Goal: Task Accomplishment & Management: Manage account settings

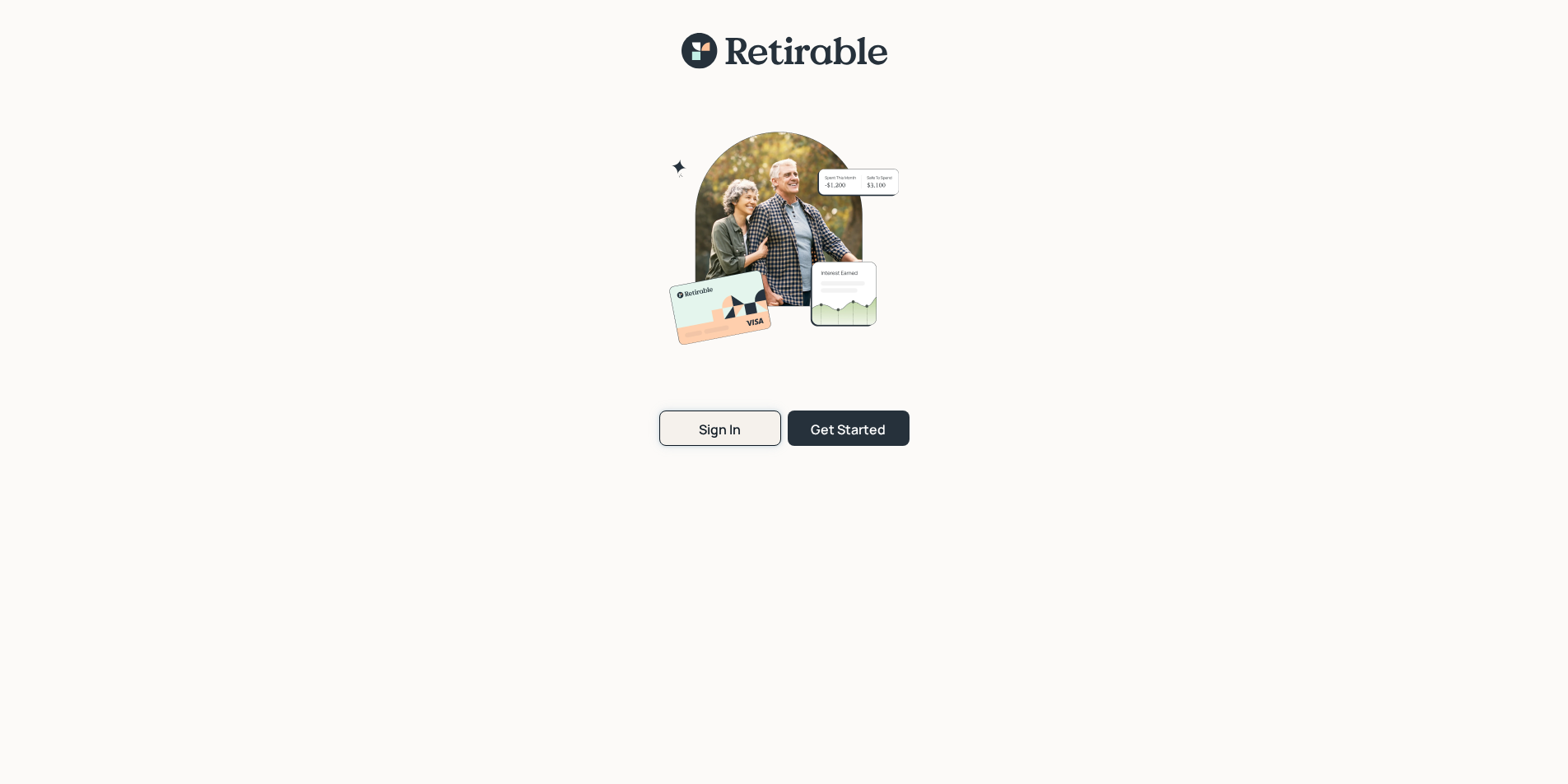
click at [725, 430] on div "Sign In" at bounding box center [719, 429] width 42 height 18
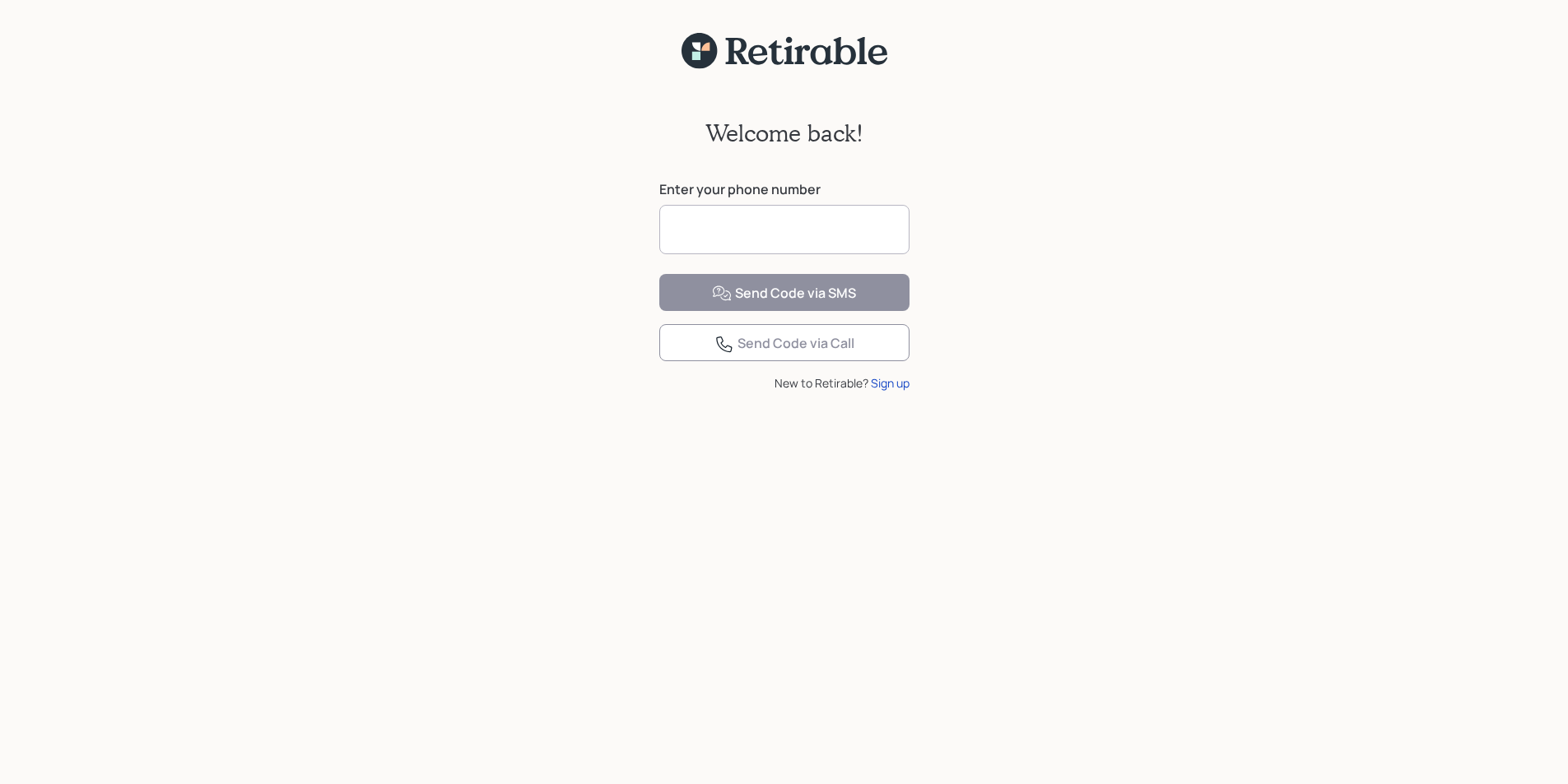
click at [725, 234] on input at bounding box center [784, 229] width 250 height 50
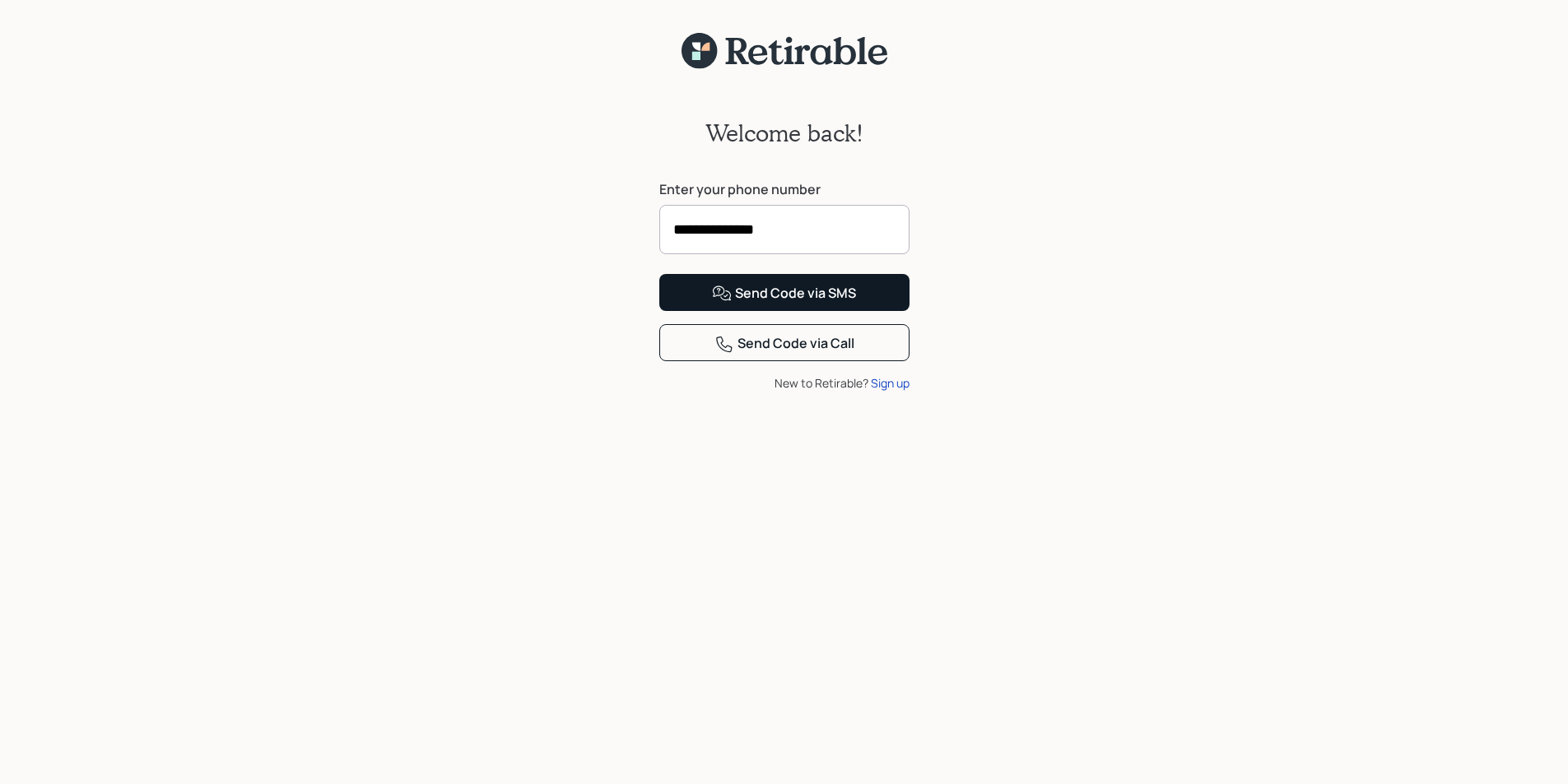
type input "**********"
click at [813, 303] on div "Send Code via SMS" at bounding box center [784, 294] width 144 height 20
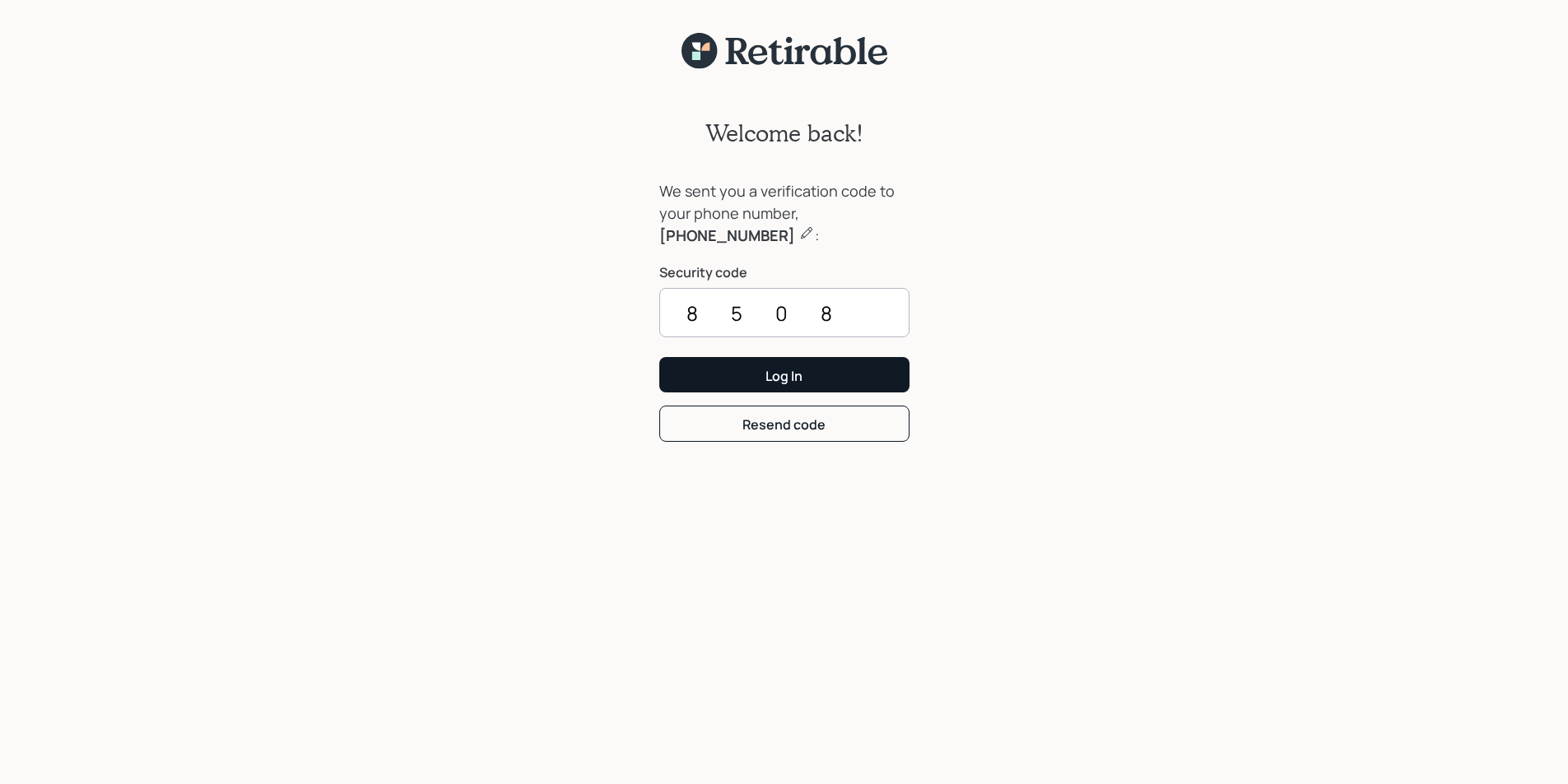
type input "8508"
click at [811, 369] on button "Log In" at bounding box center [784, 374] width 250 height 35
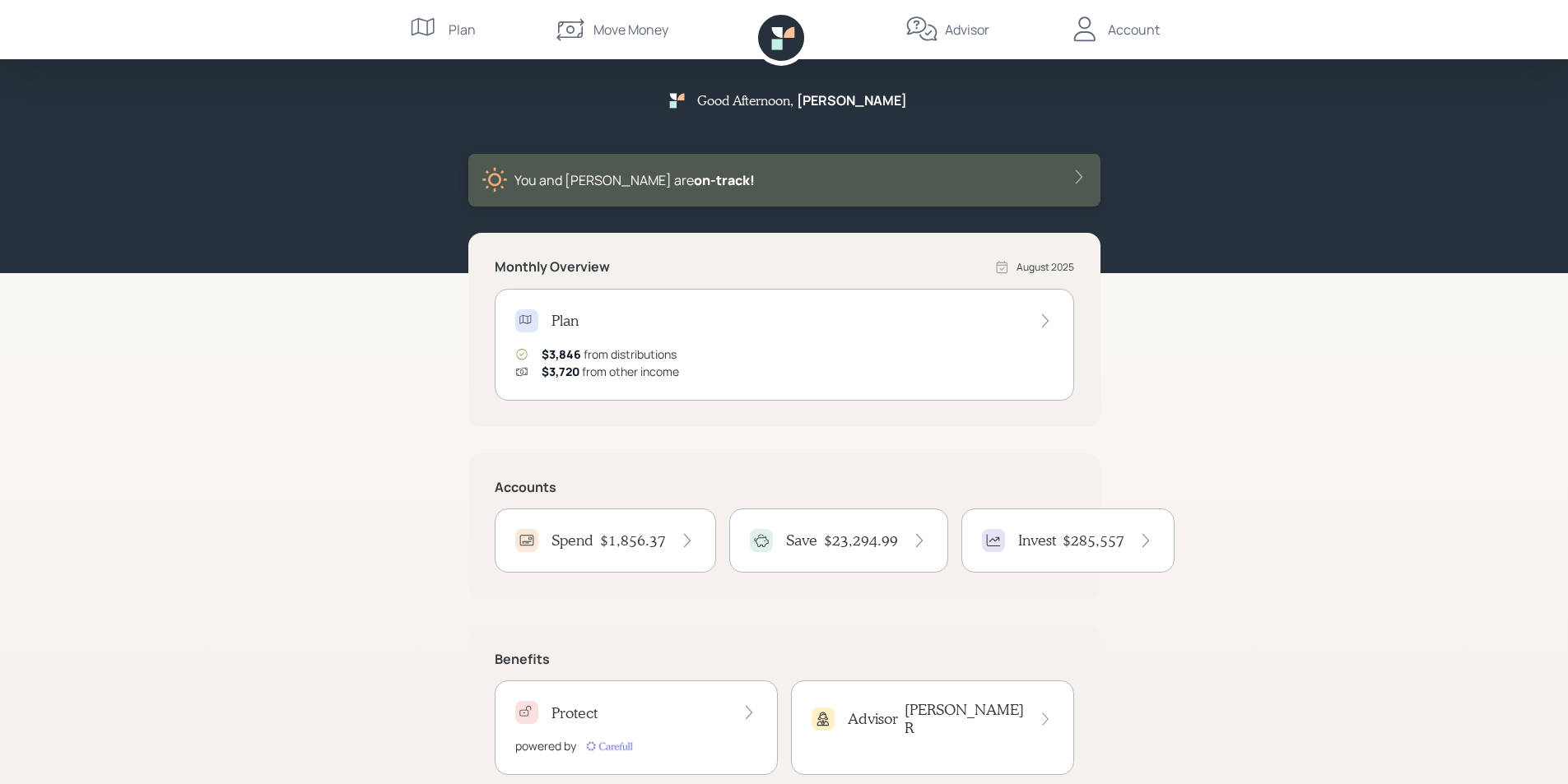
scroll to position [43, 0]
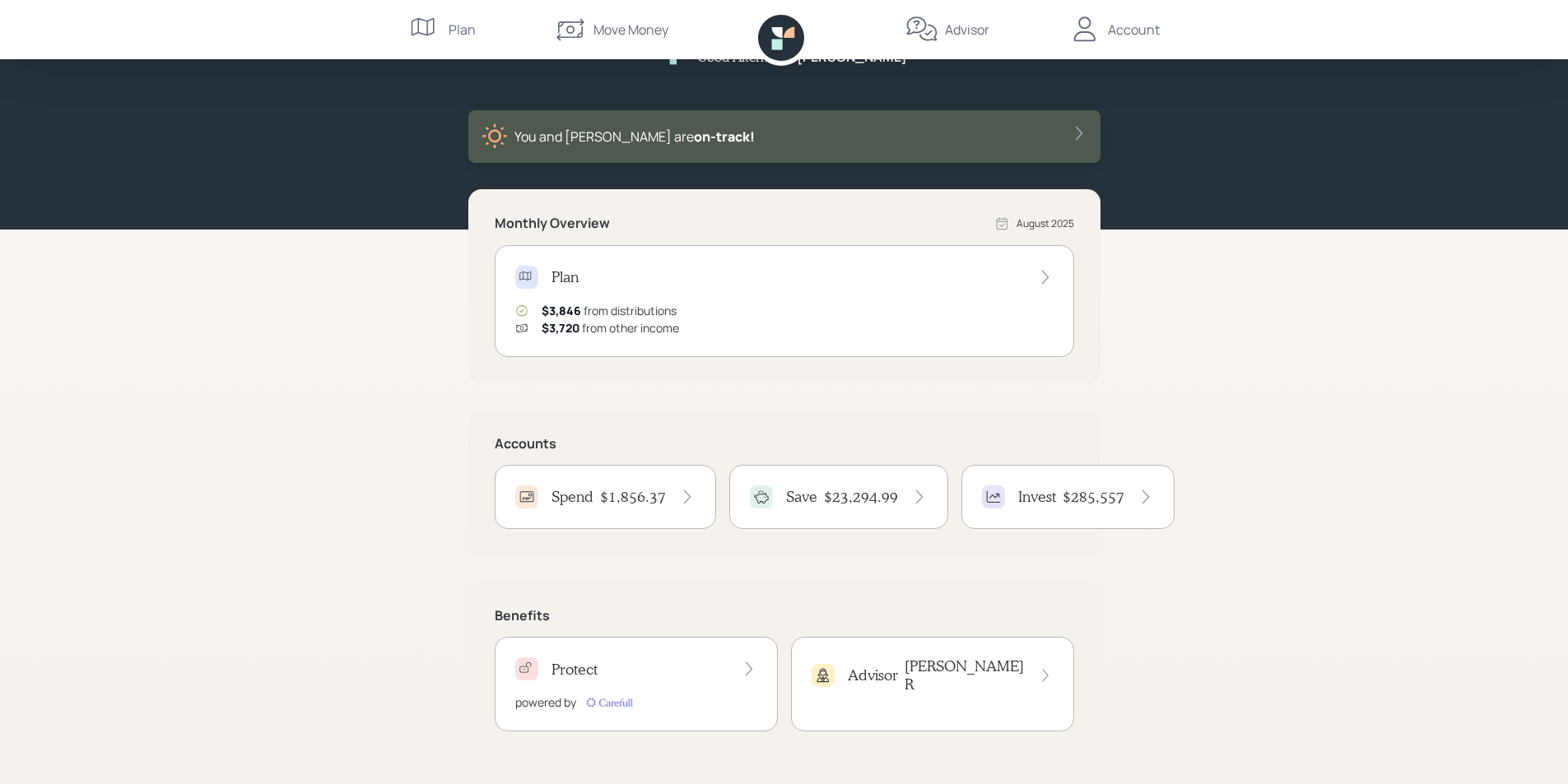
click at [596, 493] on div "Spend $1,856.37" at bounding box center [605, 497] width 180 height 23
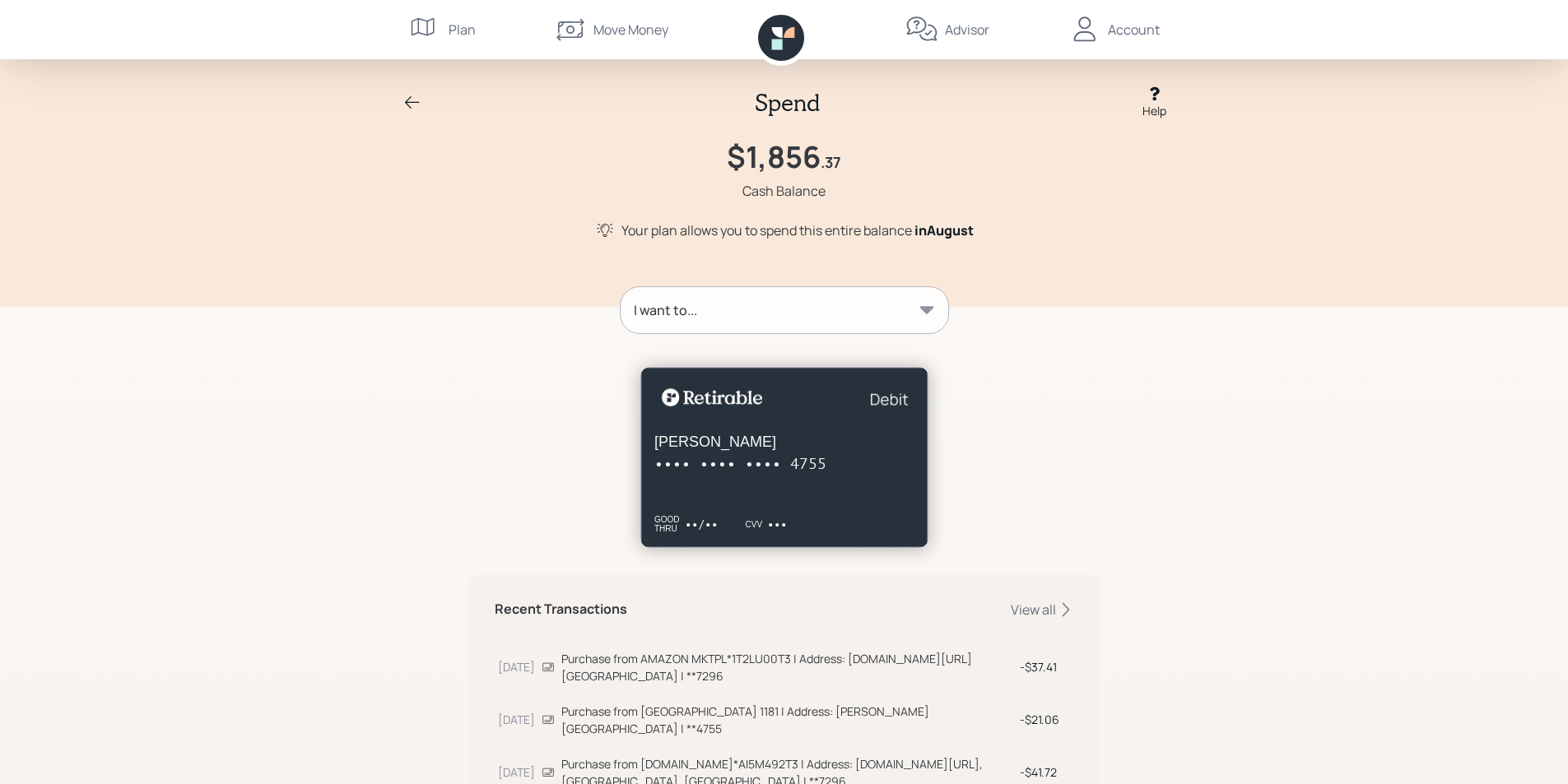
click at [1137, 34] on div "Account" at bounding box center [1133, 30] width 52 height 20
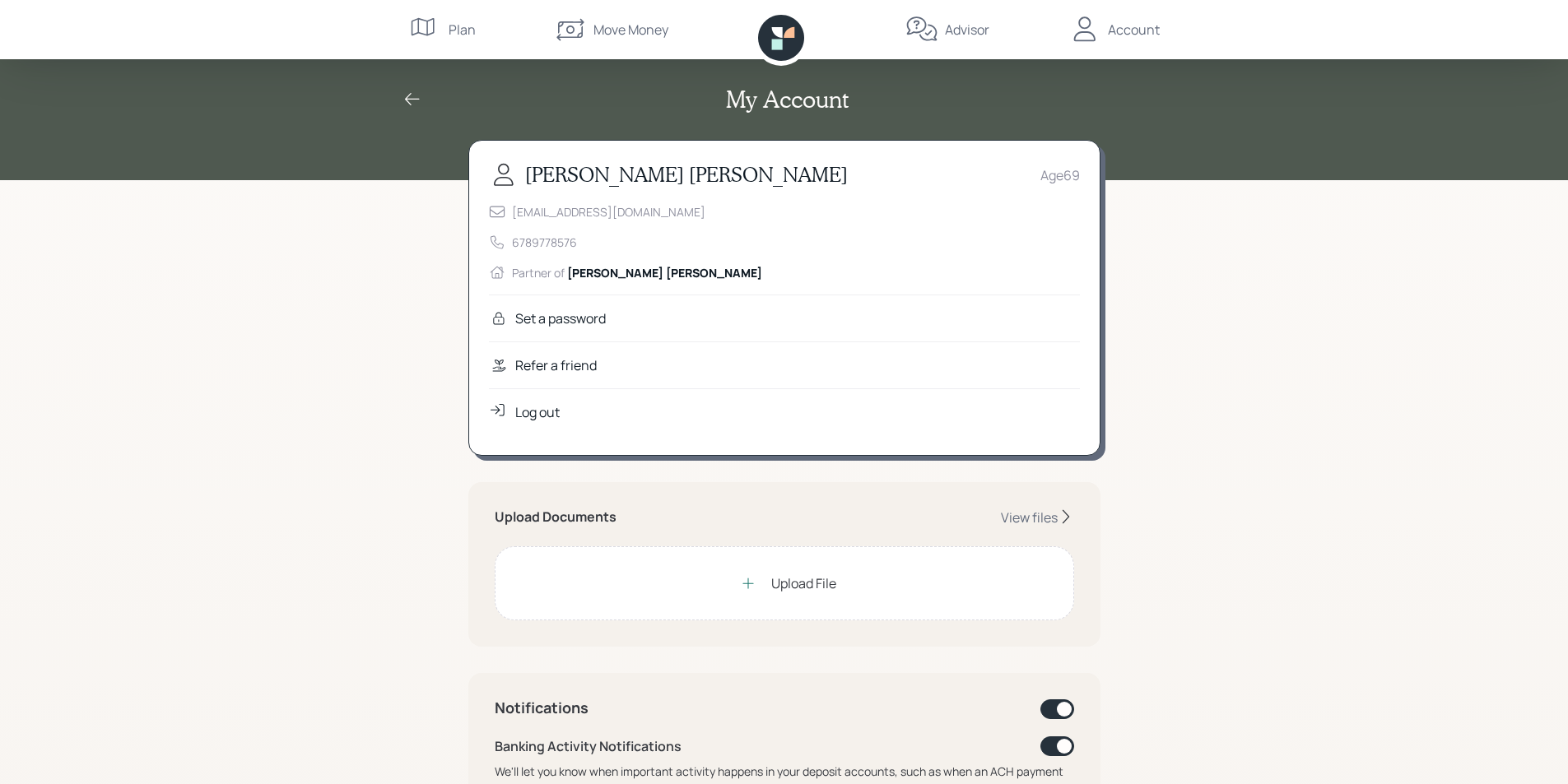
click at [552, 411] on div "Log out" at bounding box center [537, 412] width 44 height 20
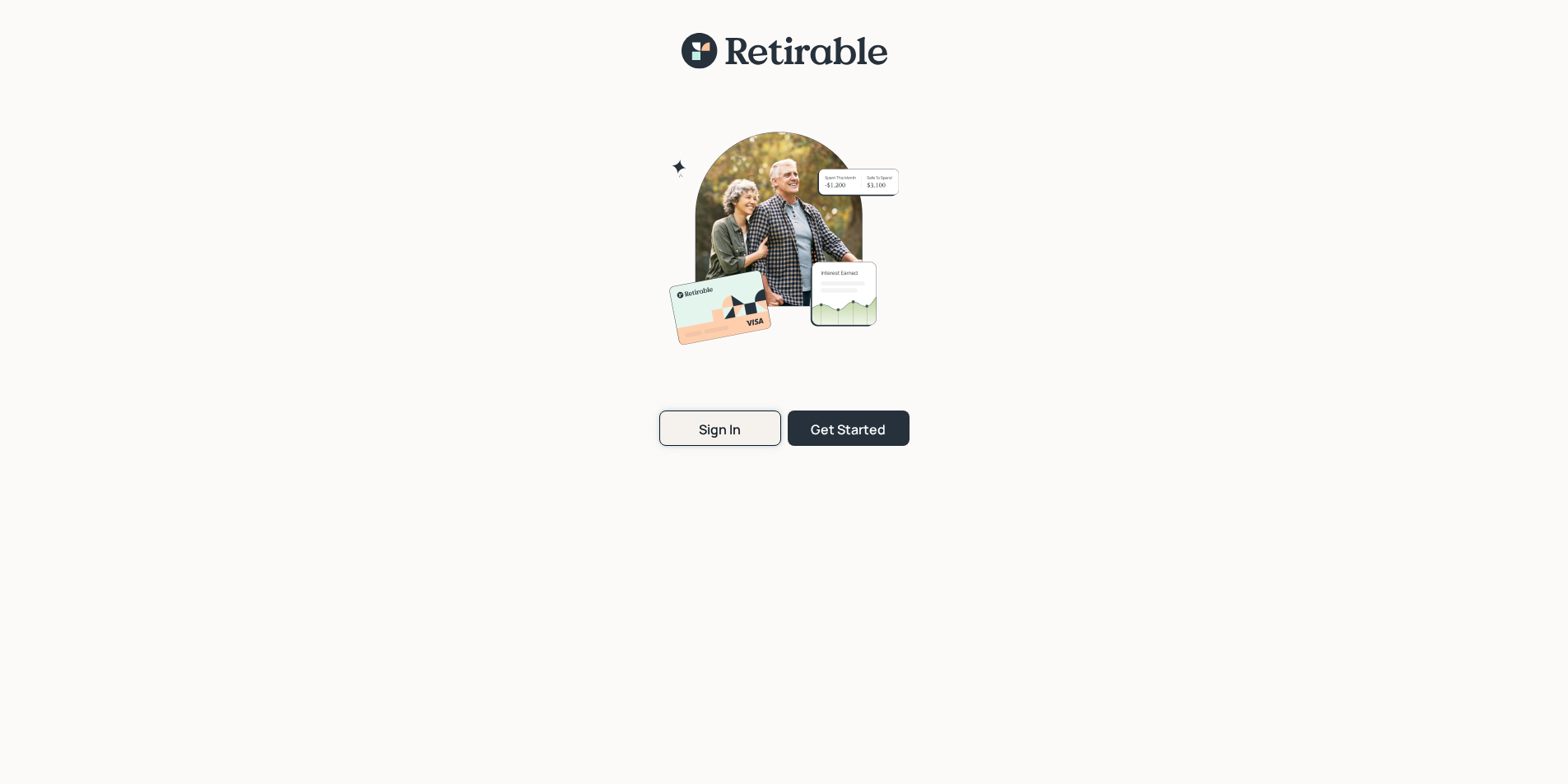
click at [739, 429] on div "Sign In" at bounding box center [719, 429] width 42 height 18
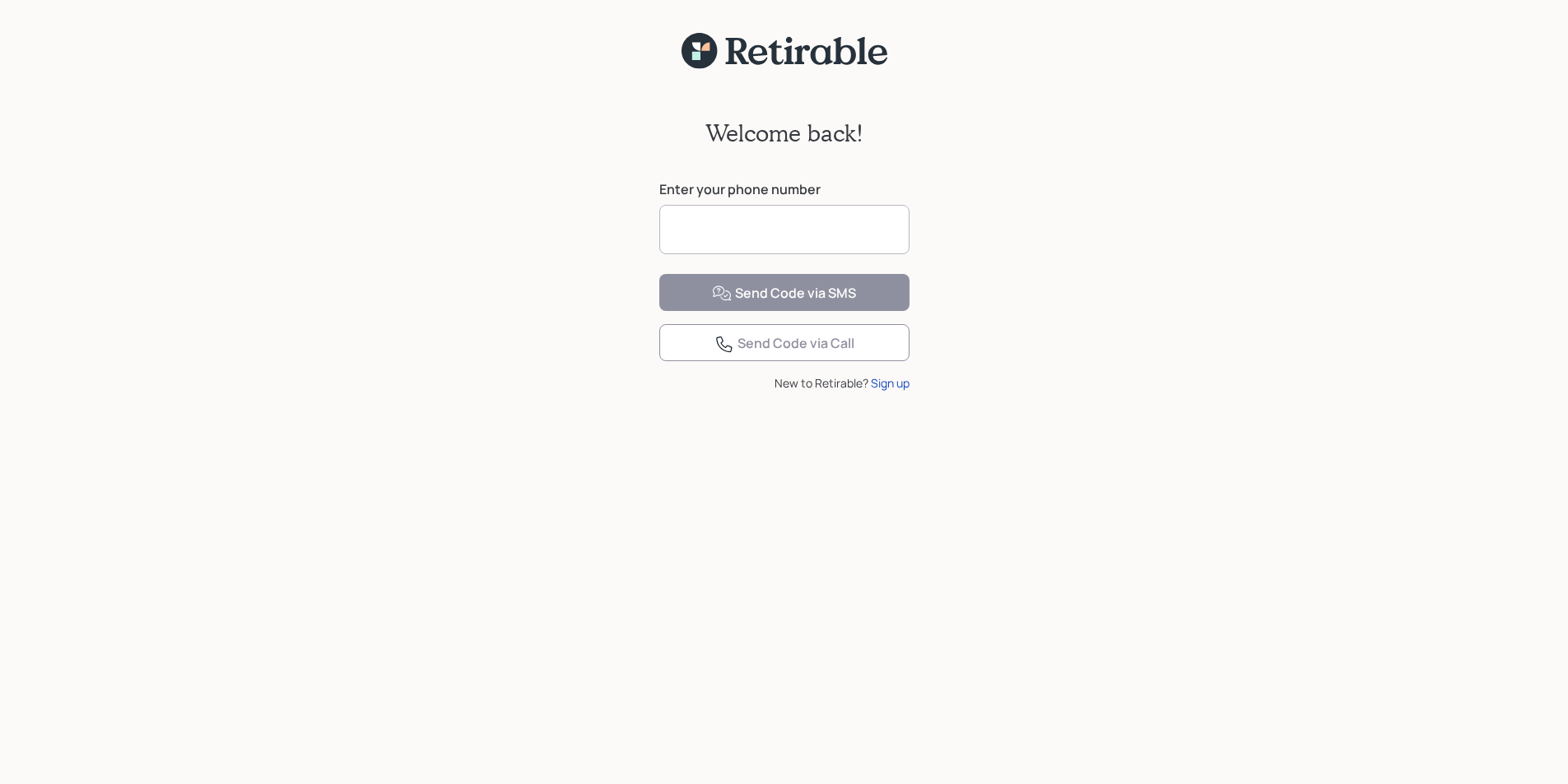
click at [697, 226] on input at bounding box center [784, 229] width 250 height 50
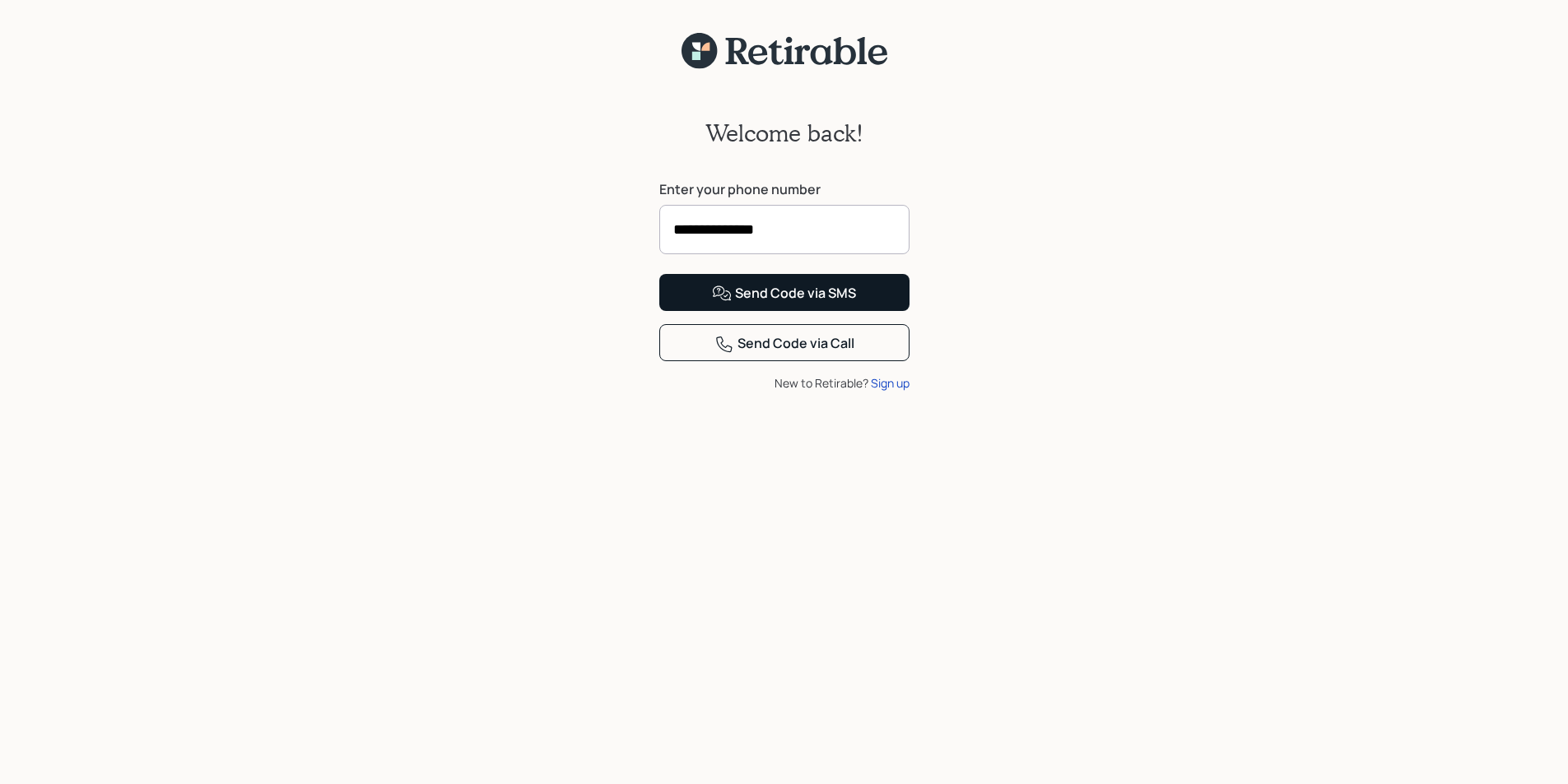
type input "**********"
click at [796, 303] on div "Send Code via SMS" at bounding box center [784, 294] width 144 height 20
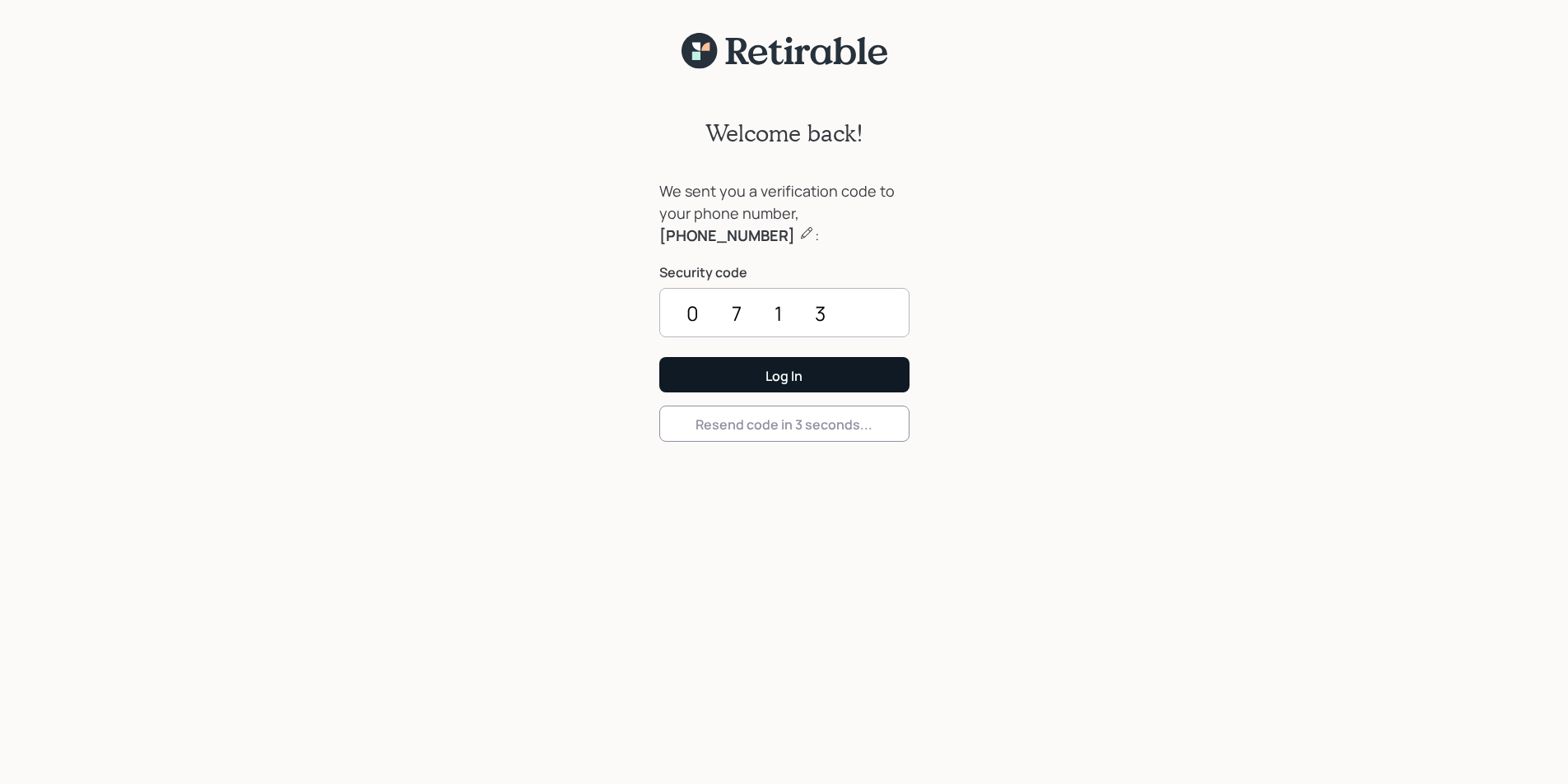
type input "0713"
click at [800, 378] on div "Log In" at bounding box center [784, 376] width 37 height 18
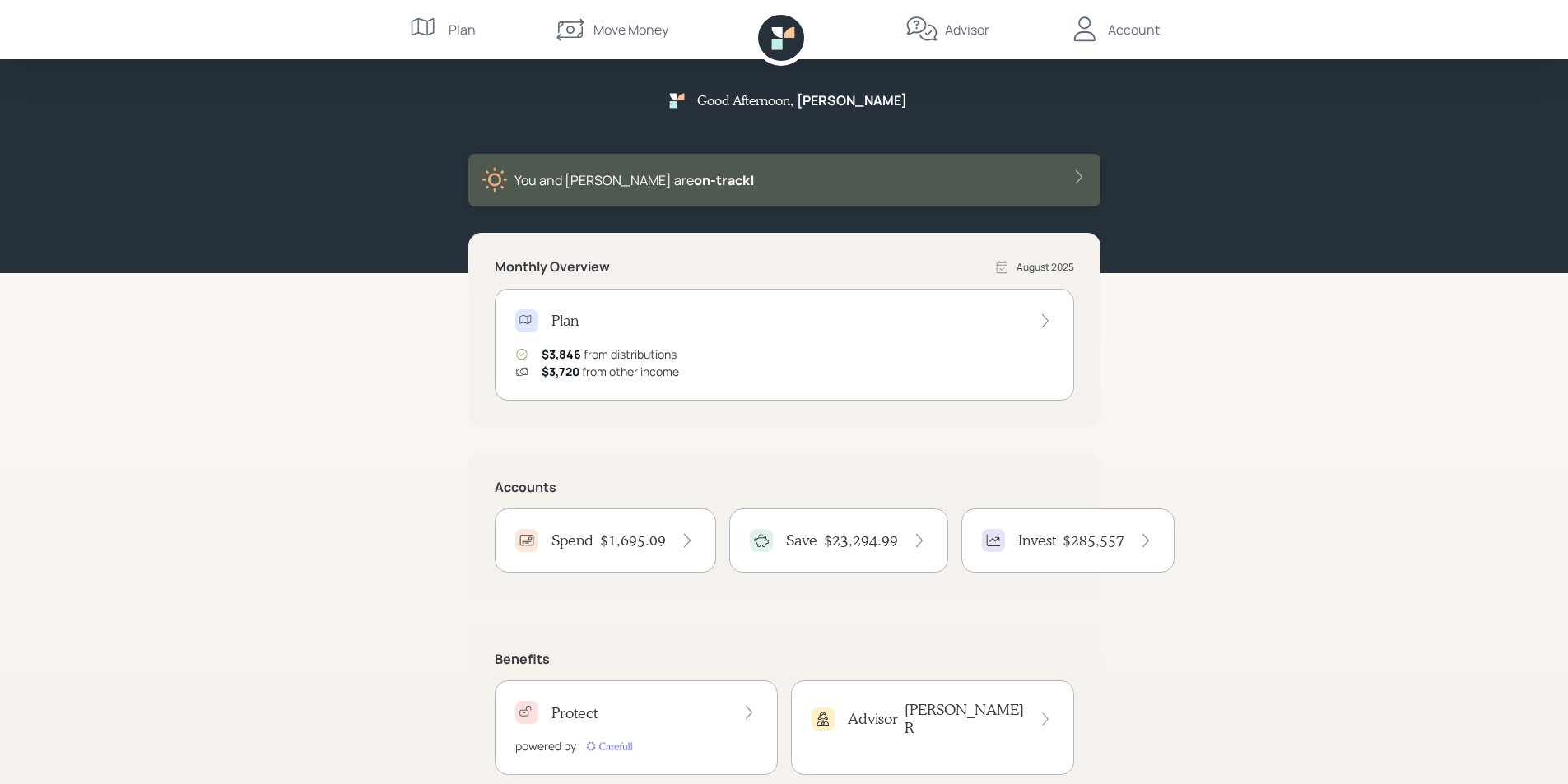
click at [1131, 33] on div "Account" at bounding box center [1133, 30] width 52 height 20
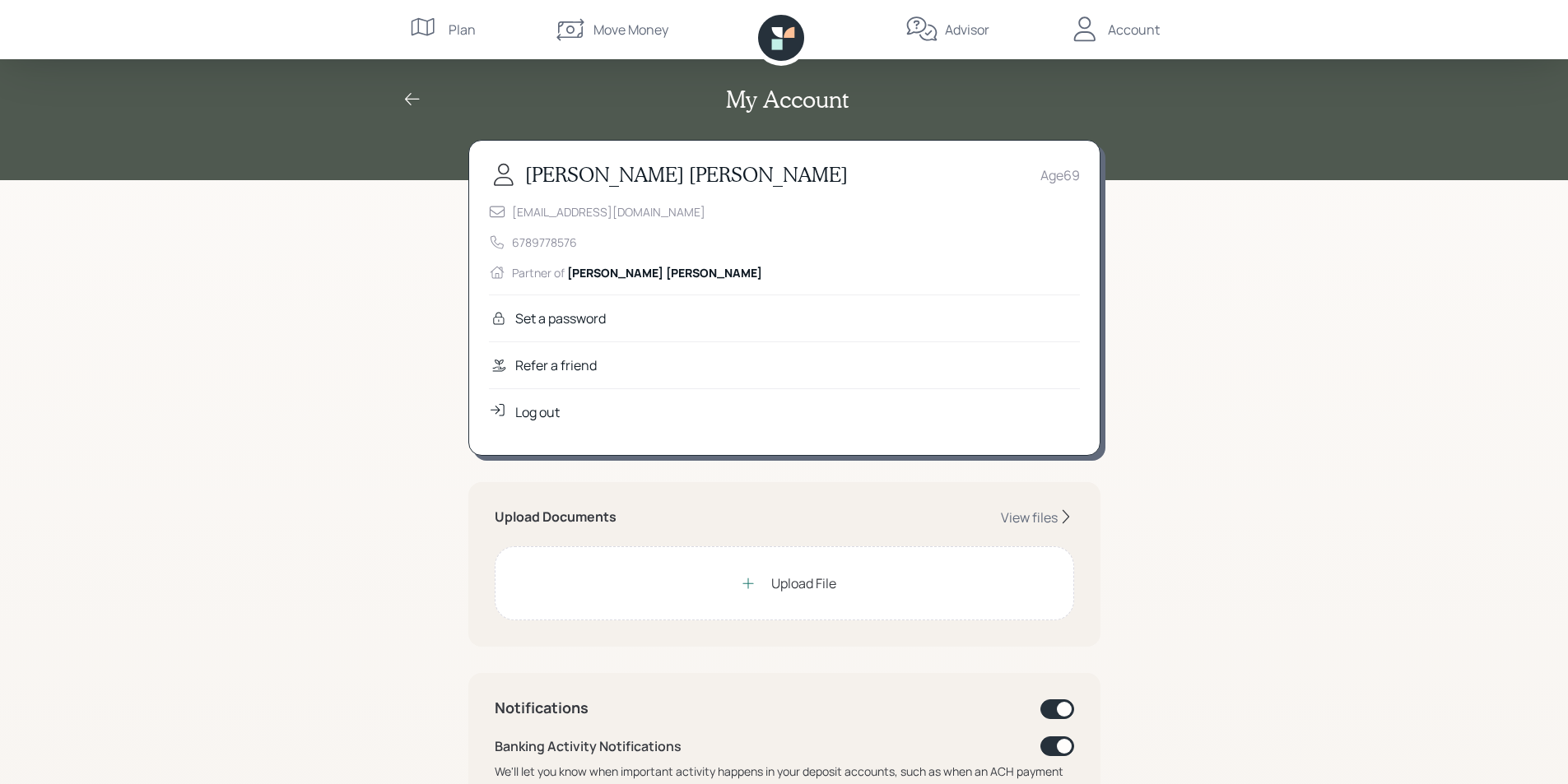
click at [544, 410] on div "Log out" at bounding box center [537, 412] width 44 height 20
